Goal: Transaction & Acquisition: Download file/media

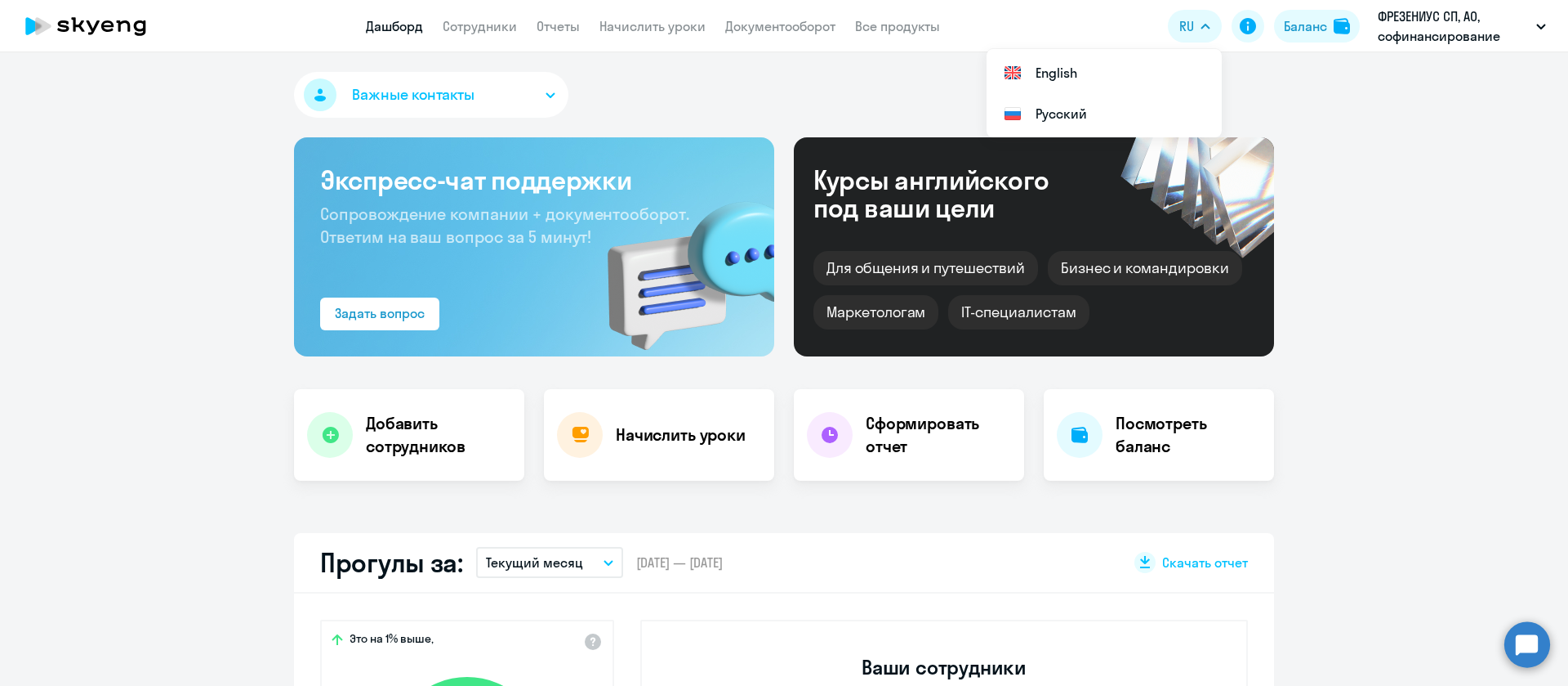
select select "30"
click at [816, 28] on link "Документооборот" at bounding box center [780, 25] width 111 height 17
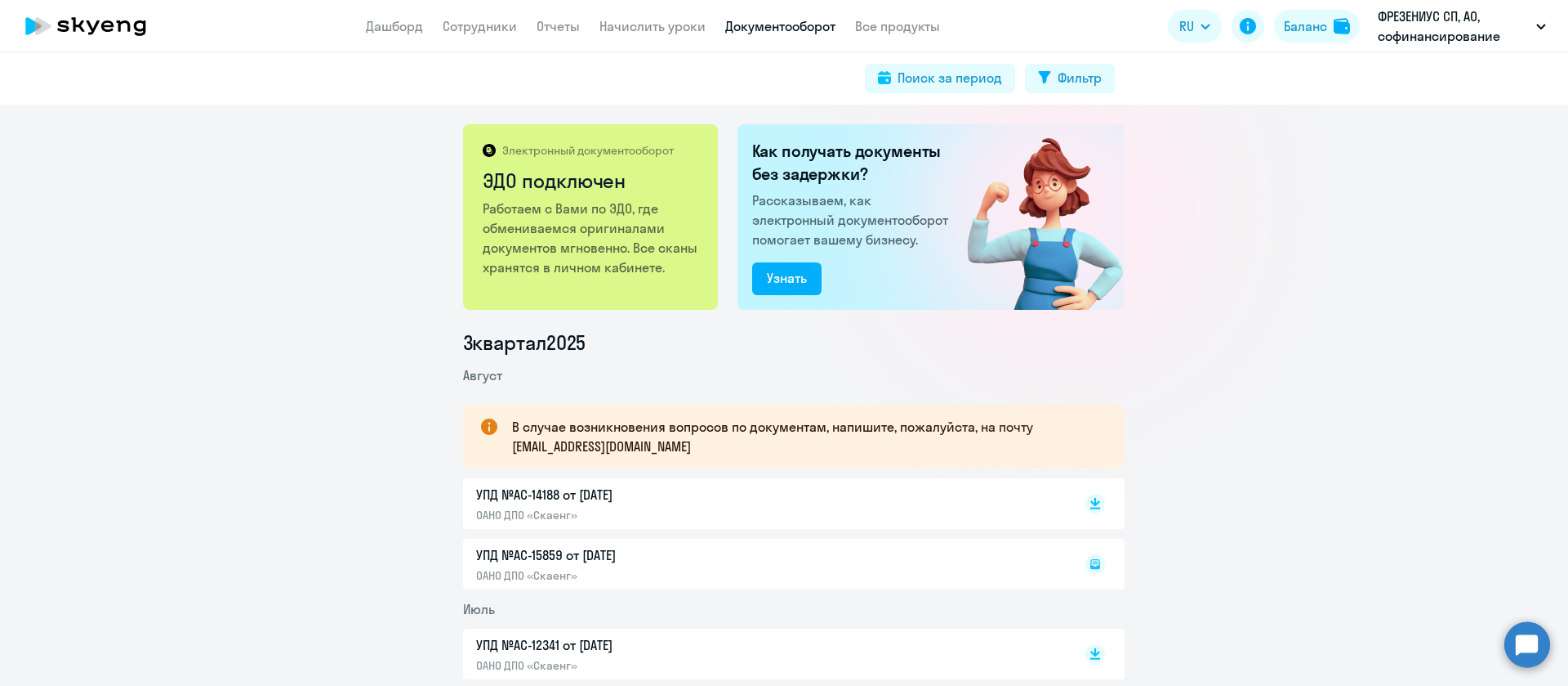
click at [576, 35] on app-header "Дашборд Сотрудники Отчеты Начислить уроки Документооборот Все продукты Дашборд …" at bounding box center [784, 25] width 1568 height 52
click at [555, 38] on app-header "Дашборд Сотрудники Отчеты Начислить уроки Документооборот Все продукты Дашборд …" at bounding box center [784, 25] width 1568 height 52
click at [552, 29] on link "Отчеты" at bounding box center [559, 25] width 43 height 17
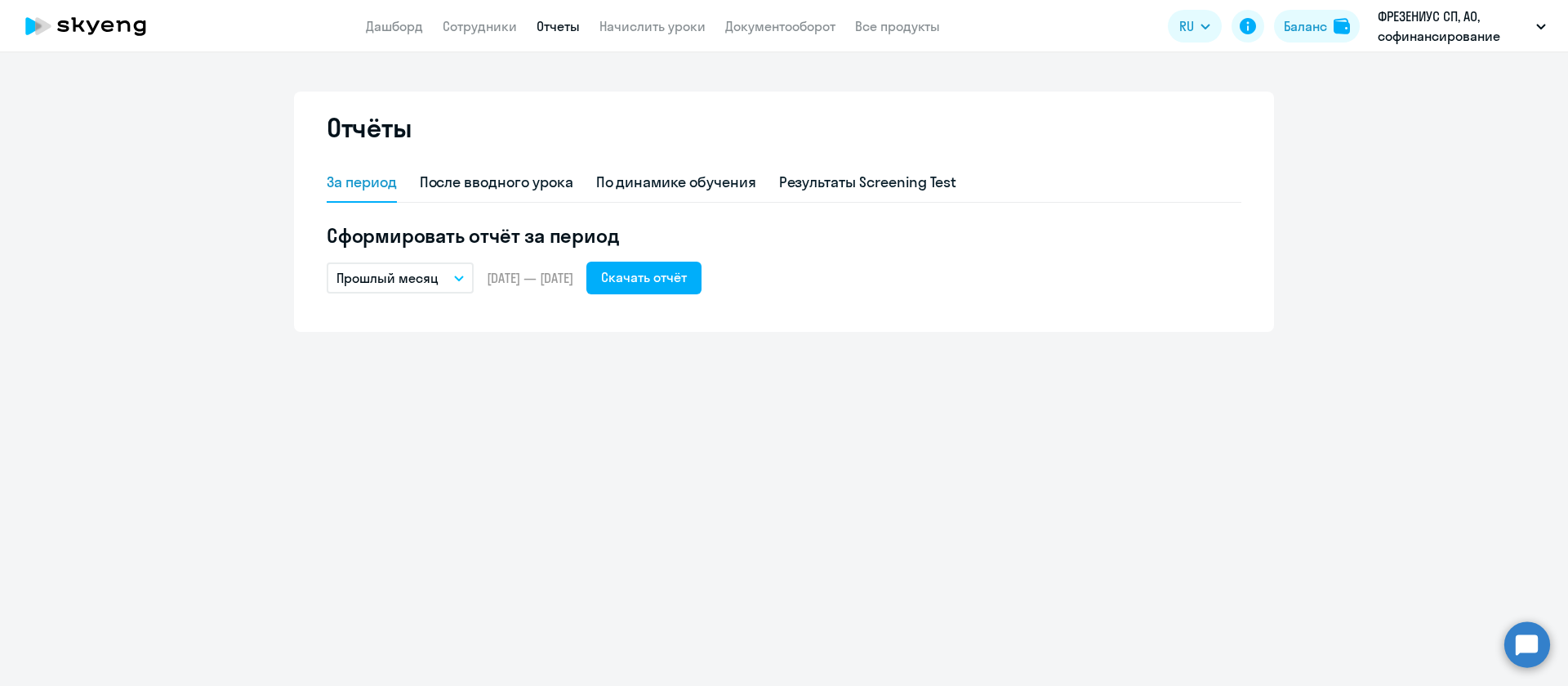
click at [414, 280] on p "Прошлый месяц" at bounding box center [387, 278] width 102 height 20
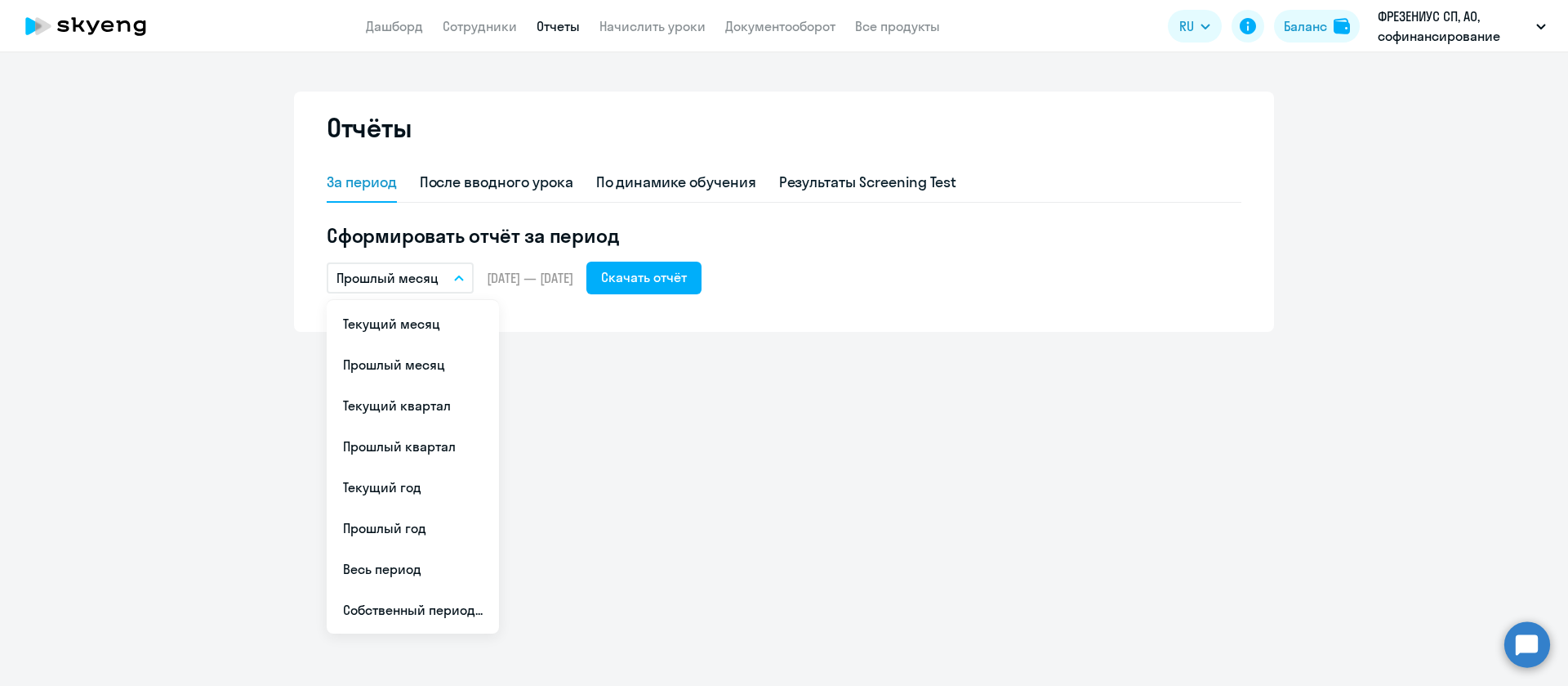
click at [686, 354] on div "Отчёты За период После вводного урока По динамике обучения Результаты Screening…" at bounding box center [784, 368] width 1568 height 633
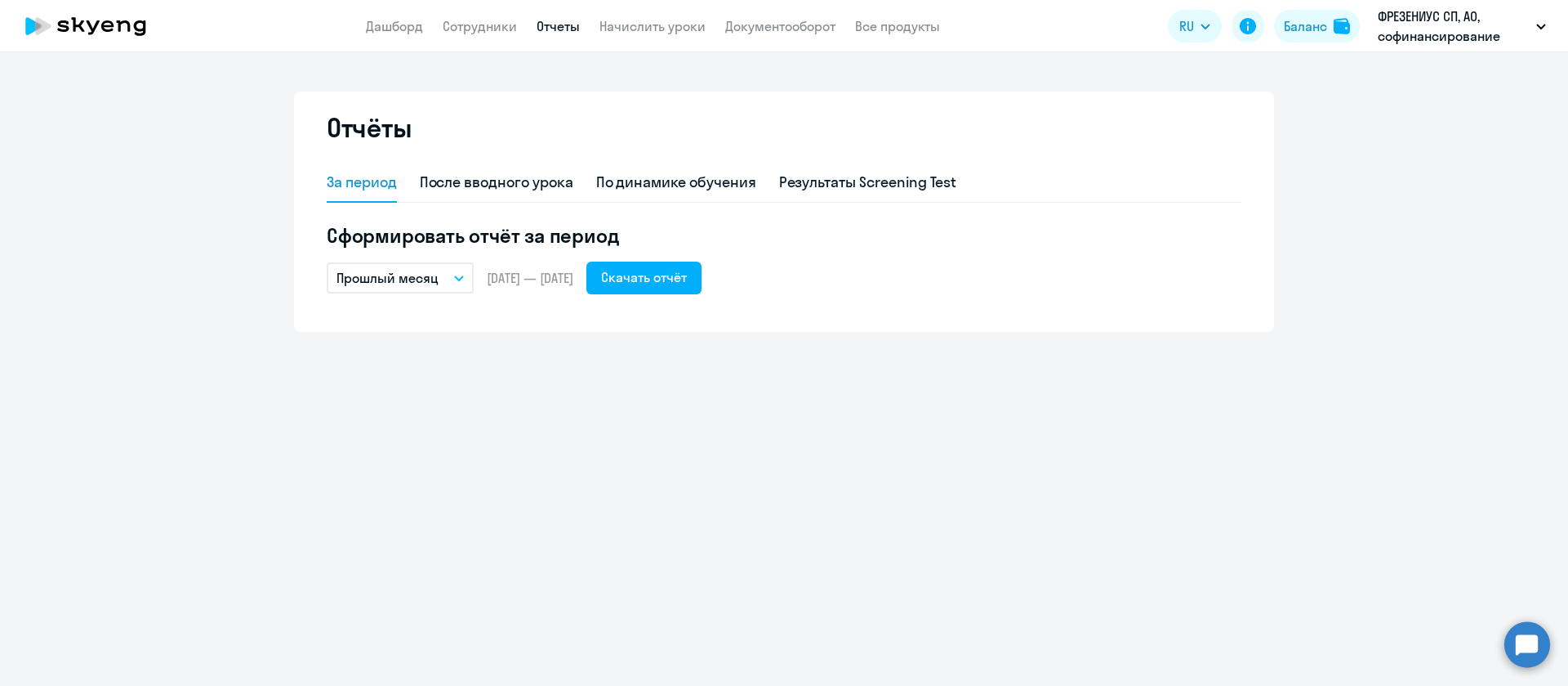
click at [412, 275] on p "Прошлый месяц" at bounding box center [387, 278] width 102 height 20
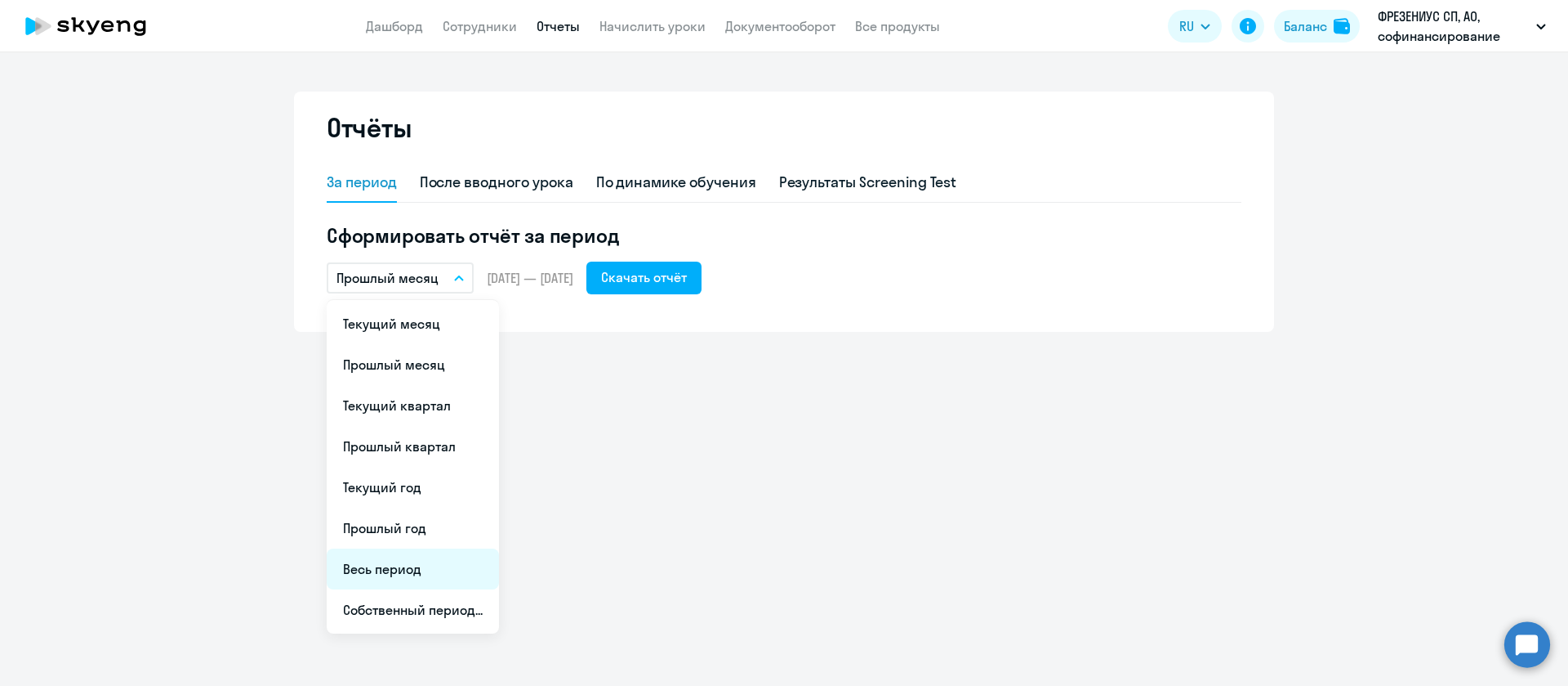
click at [425, 572] on li "Весь период" at bounding box center [413, 569] width 172 height 41
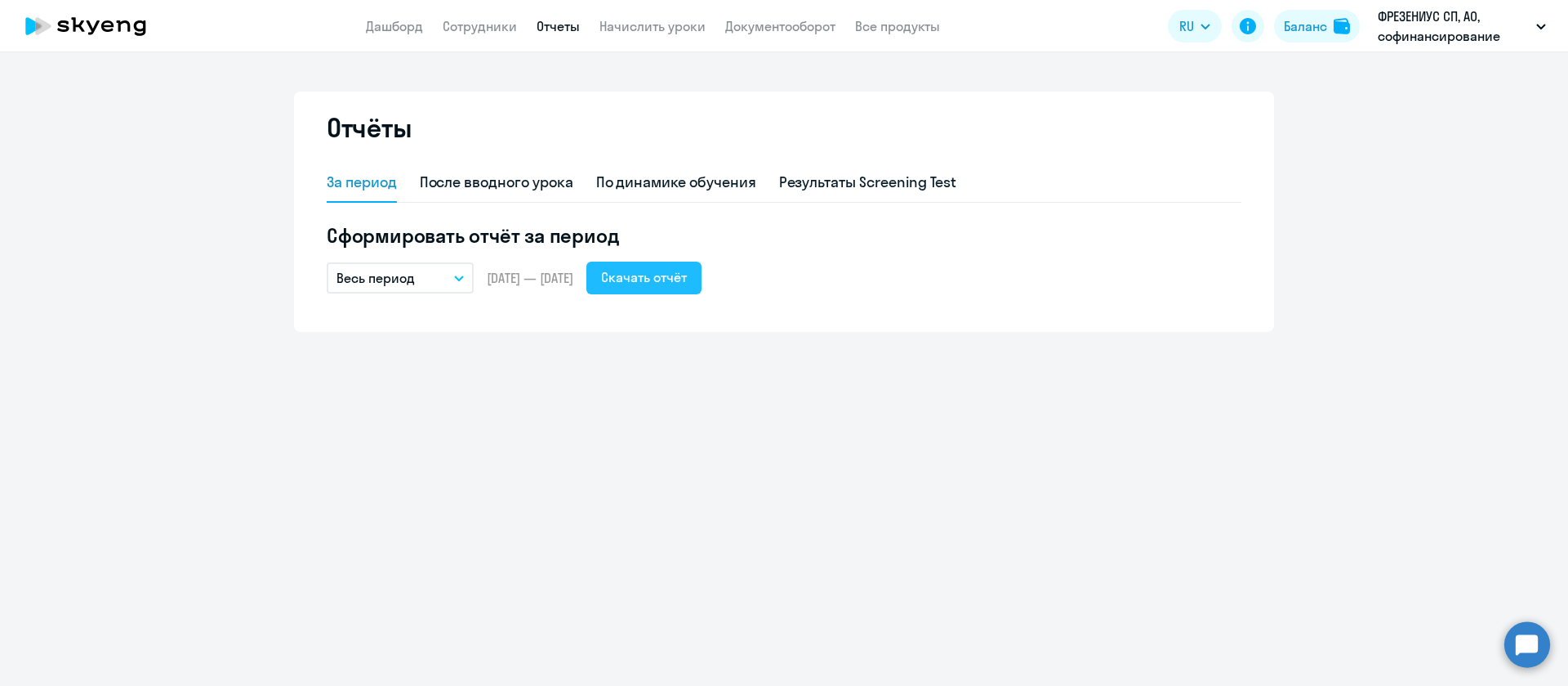
click at [687, 284] on div "Скачать отчёт" at bounding box center [645, 277] width 86 height 20
click at [711, 345] on div "Отчёты За период После вводного урока По динамике обучения Результаты Screening…" at bounding box center [784, 368] width 1568 height 633
click at [682, 280] on div "Скачать отчёт" at bounding box center [645, 277] width 86 height 20
click at [367, 278] on p "Весь период" at bounding box center [376, 278] width 78 height 20
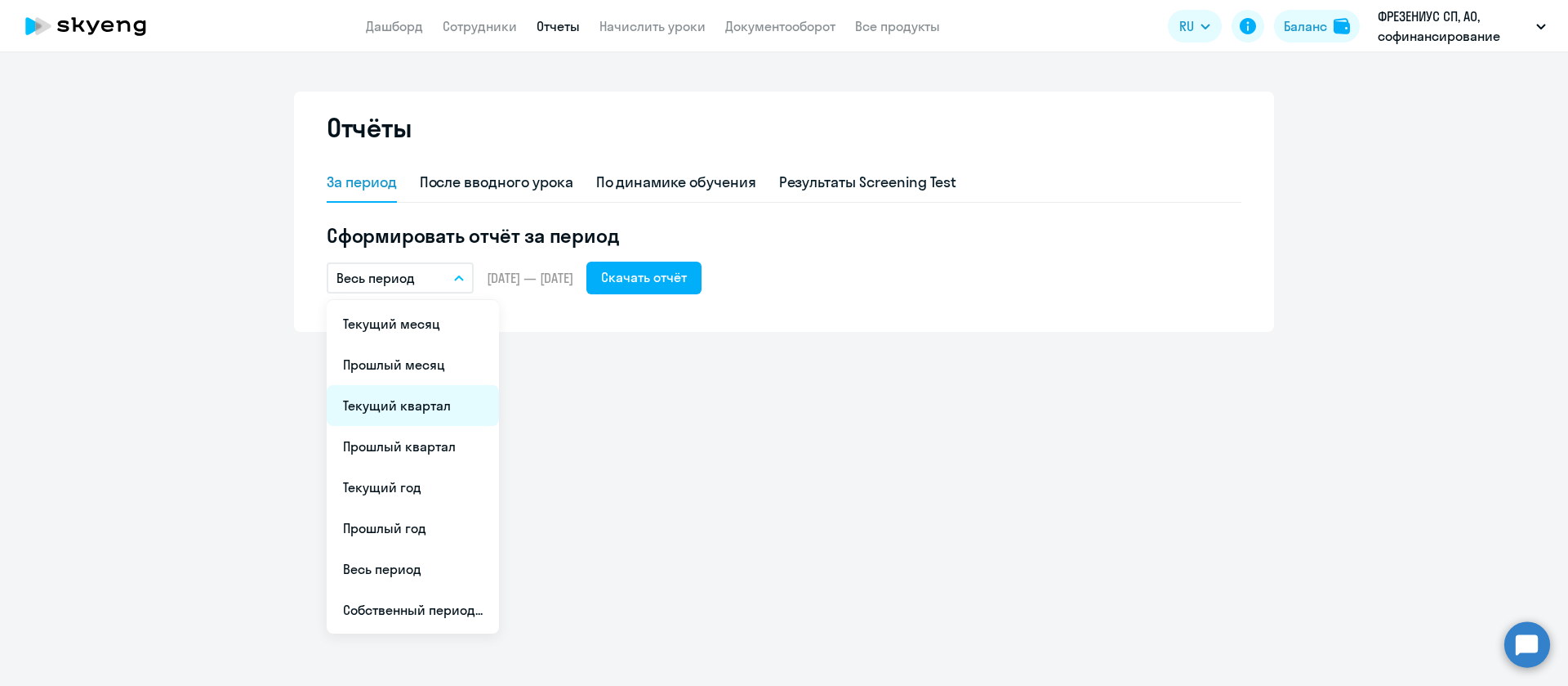
click at [426, 399] on li "Текущий квартал" at bounding box center [413, 405] width 172 height 41
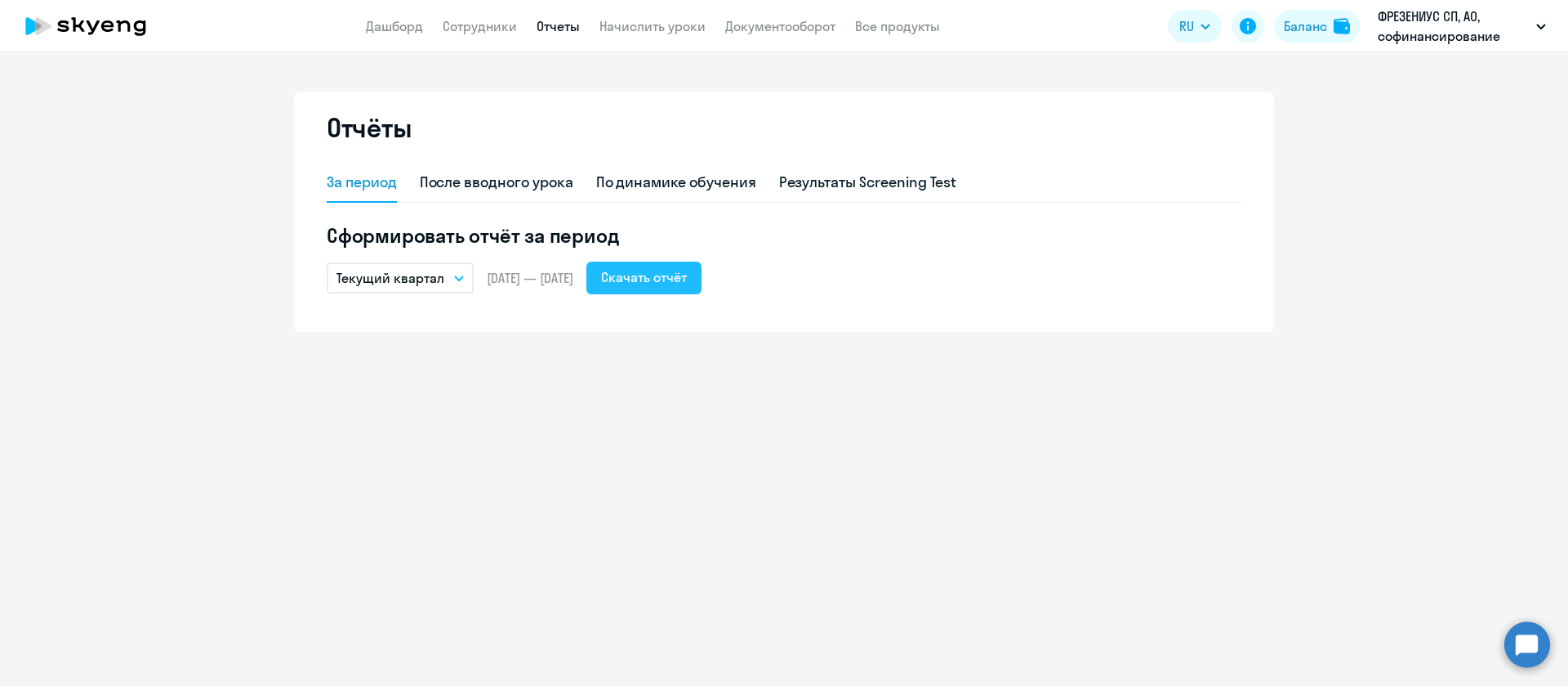
click at [687, 272] on div "Скачать отчёт" at bounding box center [645, 277] width 86 height 20
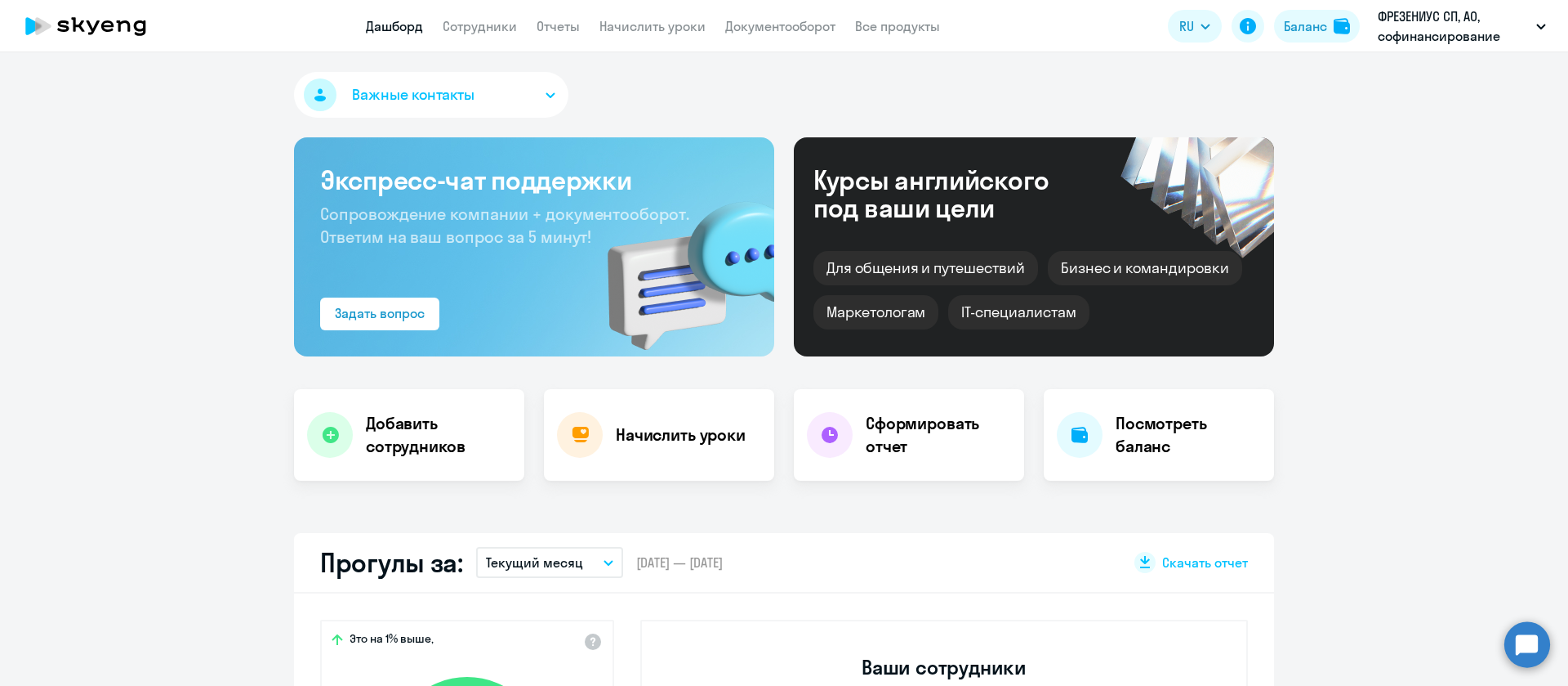
select select "30"
click at [784, 26] on link "Документооборот" at bounding box center [780, 25] width 111 height 17
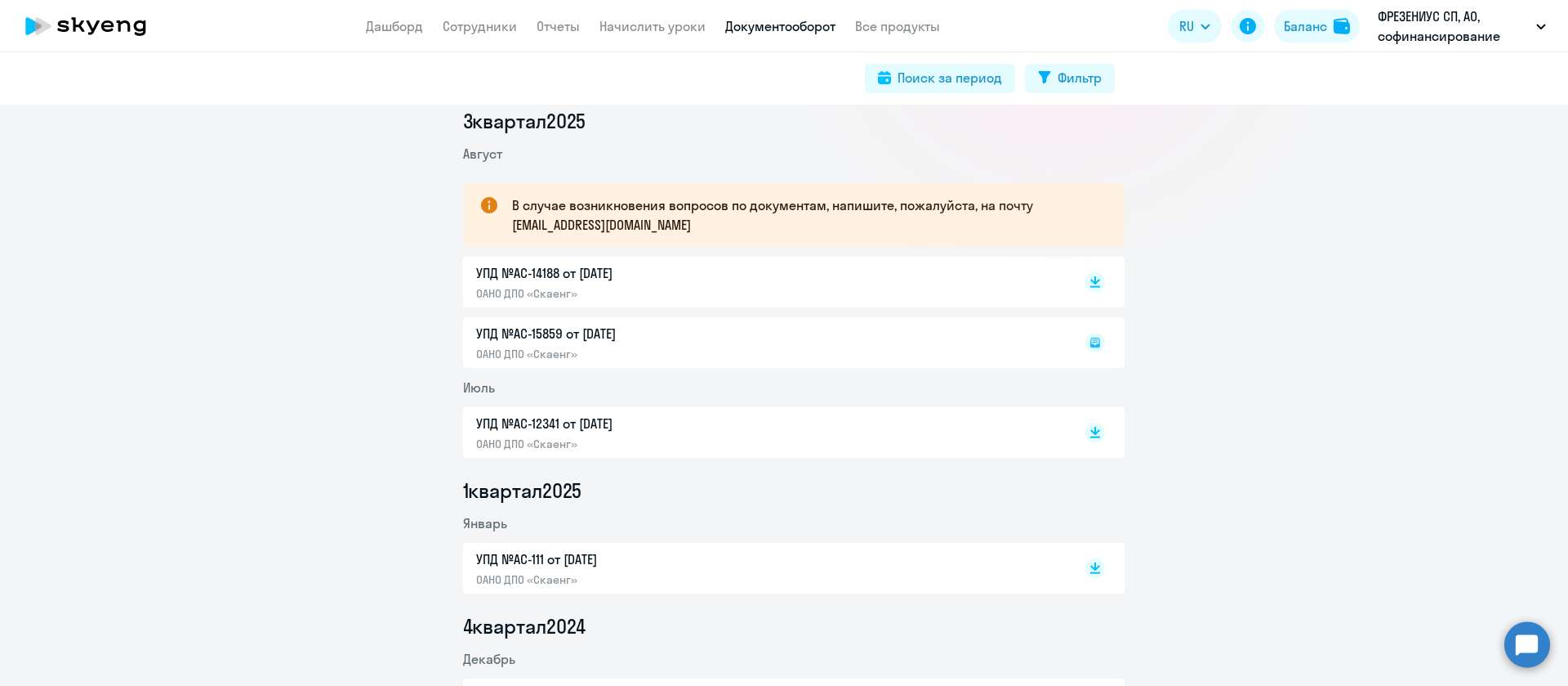
scroll to position [245, 0]
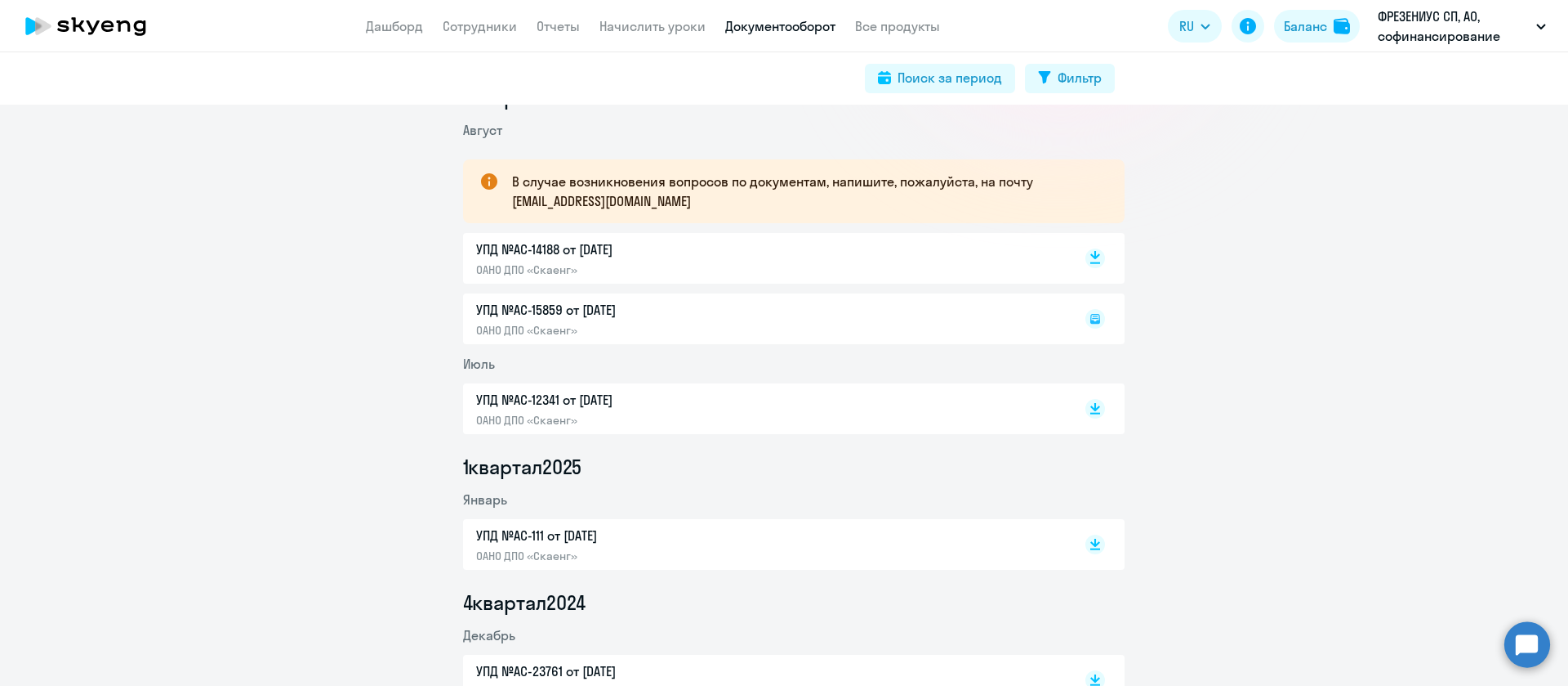
click at [1086, 258] on rect at bounding box center [1096, 258] width 20 height 20
click at [1086, 408] on rect at bounding box center [1096, 408] width 20 height 20
